Goal: Information Seeking & Learning: Learn about a topic

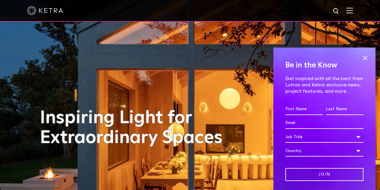
click at [353, 12] on img at bounding box center [349, 11] width 7 height 6
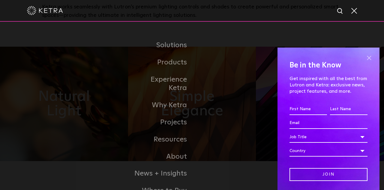
click at [366, 58] on span at bounding box center [369, 57] width 9 height 9
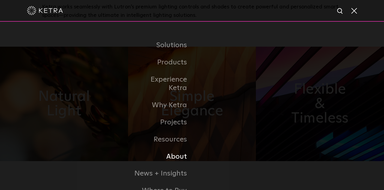
click at [173, 150] on link "About" at bounding box center [162, 156] width 62 height 17
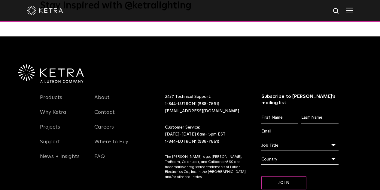
scroll to position [774, 0]
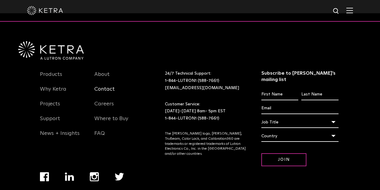
click at [104, 86] on link "Contact" at bounding box center [104, 93] width 20 height 14
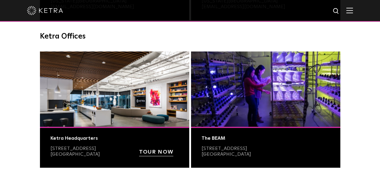
scroll to position [210, 0]
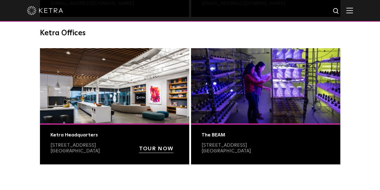
click at [261, 111] on img at bounding box center [265, 85] width 149 height 75
click at [209, 134] on div "The BEAM" at bounding box center [266, 135] width 128 height 6
click at [214, 123] on div "The BEAM 6231 East Stassney Lane, Bldg 13, Ste 400 Austin, TX 78744" at bounding box center [265, 143] width 149 height 41
click at [211, 101] on img at bounding box center [265, 85] width 149 height 75
click at [147, 151] on strong "TOUR NOW" at bounding box center [156, 148] width 34 height 5
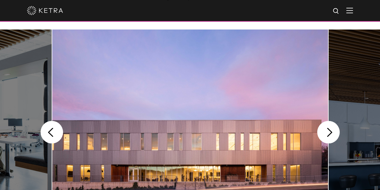
scroll to position [150, 0]
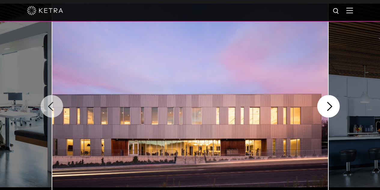
click at [52, 105] on button "Previous" at bounding box center [52, 106] width 23 height 23
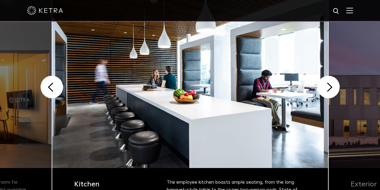
scroll to position [168, 0]
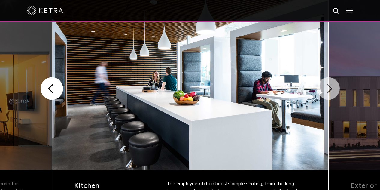
click at [331, 89] on button "Next" at bounding box center [328, 88] width 23 height 23
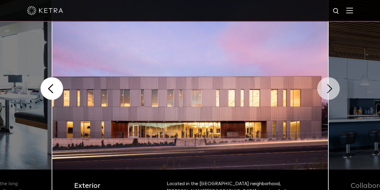
drag, startPoint x: 331, startPoint y: 88, endPoint x: 328, endPoint y: 96, distance: 7.7
click at [328, 96] on button "Next" at bounding box center [328, 88] width 23 height 23
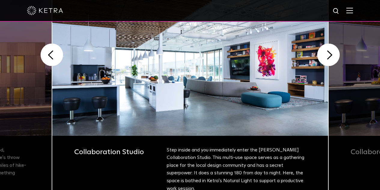
scroll to position [198, 0]
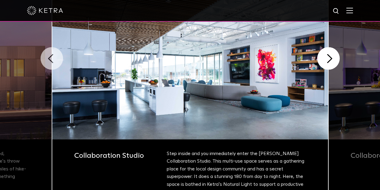
click at [50, 59] on button "Previous" at bounding box center [52, 58] width 23 height 23
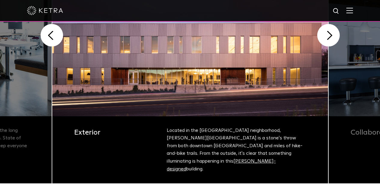
scroll to position [228, 0]
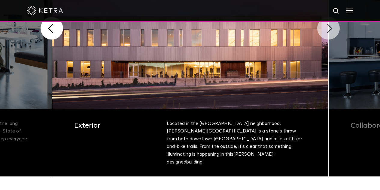
click at [334, 29] on button "Next" at bounding box center [328, 28] width 23 height 23
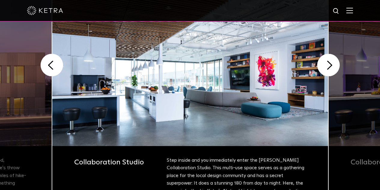
scroll to position [198, 0]
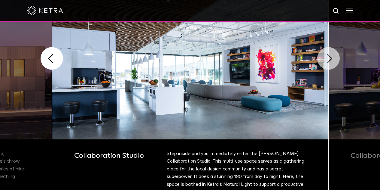
click at [325, 60] on button "Next" at bounding box center [328, 58] width 23 height 23
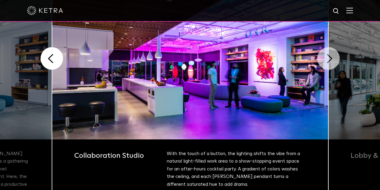
click at [327, 62] on button "Next" at bounding box center [328, 58] width 23 height 23
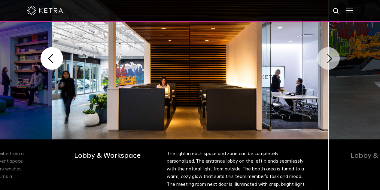
click at [326, 64] on button "Next" at bounding box center [328, 58] width 23 height 23
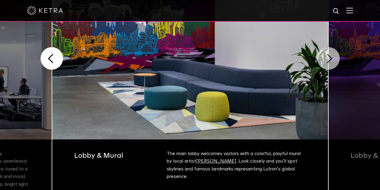
click at [326, 64] on button "Next" at bounding box center [328, 58] width 23 height 23
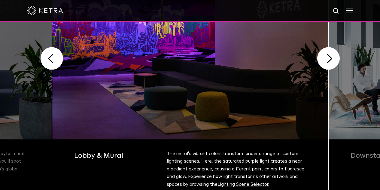
scroll to position [78, 0]
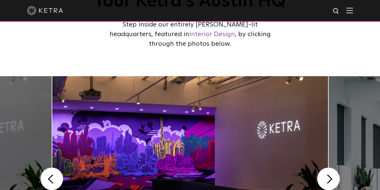
click at [353, 11] on img at bounding box center [349, 11] width 7 height 6
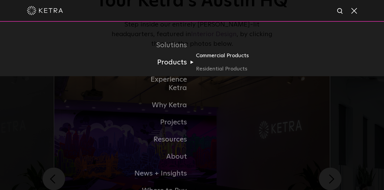
click at [214, 57] on link "Commercial Products" at bounding box center [225, 57] width 58 height 13
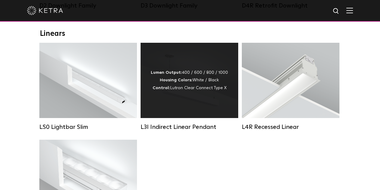
scroll to position [240, 0]
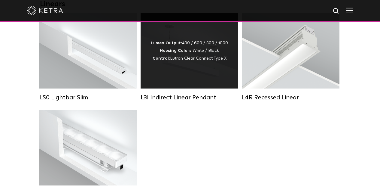
click at [197, 80] on div "Lumen Output: 400 / 600 / 800 / 1000 Housing Colors: White / Black Control: Lut…" at bounding box center [190, 50] width 98 height 75
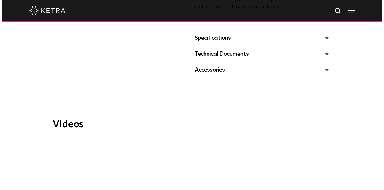
scroll to position [330, 0]
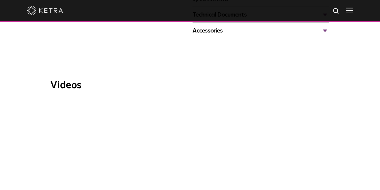
click at [197, 134] on span "WELL Certified: Delos HQ" at bounding box center [200, 168] width 202 height 137
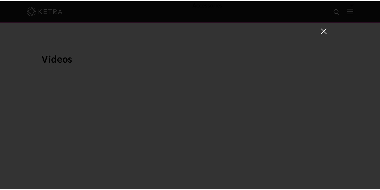
scroll to position [5, 0]
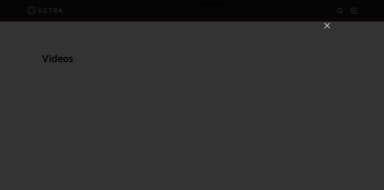
click at [325, 26] on span at bounding box center [327, 25] width 7 height 6
